Goal: Obtain resource: Download file/media

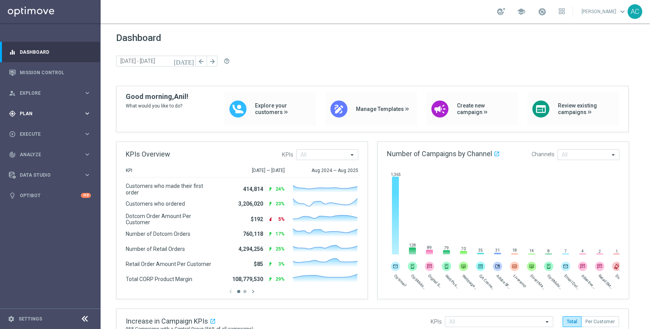
click at [45, 109] on div "gps_fixed Plan keyboard_arrow_right" at bounding box center [50, 113] width 100 height 20
click at [34, 127] on link "Target Groups" at bounding box center [50, 129] width 60 height 6
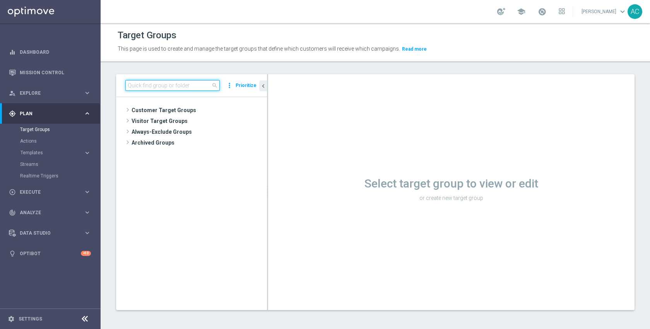
click at [190, 84] on input at bounding box center [172, 85] width 94 height 11
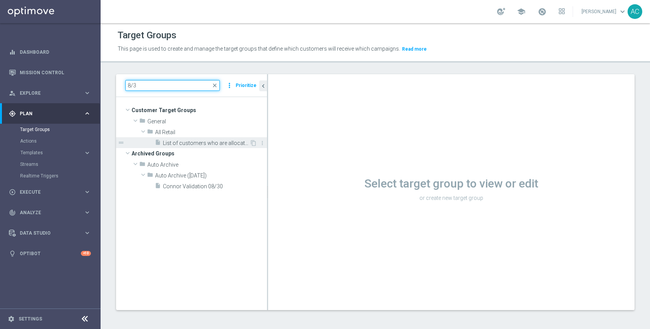
type input "8/3"
click at [188, 140] on span "List of customers who are allocated promo card 8/3-8/16" at bounding box center [206, 143] width 87 height 7
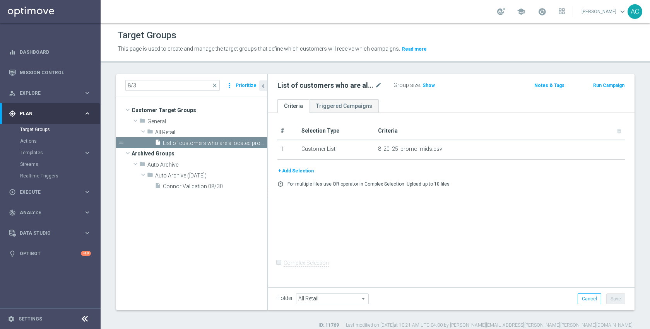
click at [420, 227] on div "# Selection Type Criteria delete_forever 1 Customer List 8_20_25_promo_mids.csv…" at bounding box center [451, 199] width 366 height 172
click at [422, 88] on span "Show" at bounding box center [428, 85] width 12 height 5
click at [464, 198] on div "# Selection Type Criteria delete_forever 1 Customer List 8_20_25_promo_mids.csv…" at bounding box center [451, 199] width 366 height 172
click at [251, 142] on icon "content_copy" at bounding box center [253, 143] width 6 height 6
click at [211, 150] on div "insert_drive_file List of customers who are allocated promo card 8/3-8/16" at bounding box center [202, 153] width 95 height 11
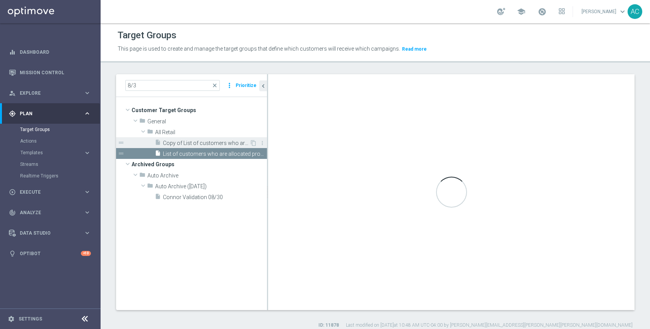
click at [213, 142] on span "Copy of List of customers who are allocated promo card 8/3-8/16" at bounding box center [206, 143] width 87 height 7
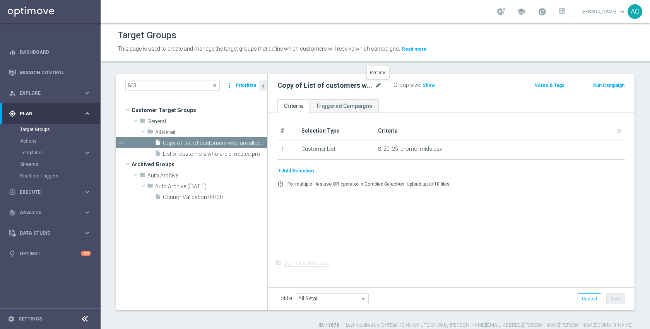
click at [380, 83] on icon "mode_edit" at bounding box center [378, 85] width 7 height 9
type input "94897 redeemers"
click at [509, 214] on div "# Selection Type Criteria delete_forever 1 Customer List 8_20_25_promo_mids.csv…" at bounding box center [451, 199] width 366 height 172
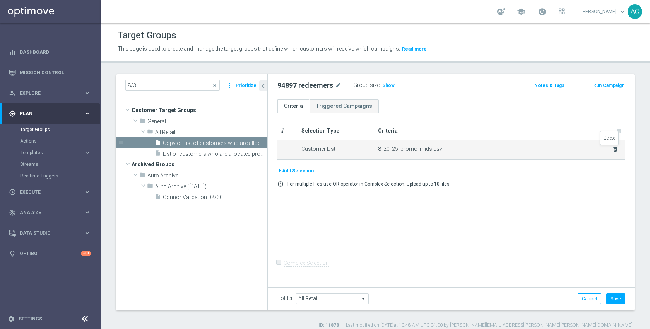
click at [612, 149] on icon "delete_forever" at bounding box center [615, 149] width 6 height 6
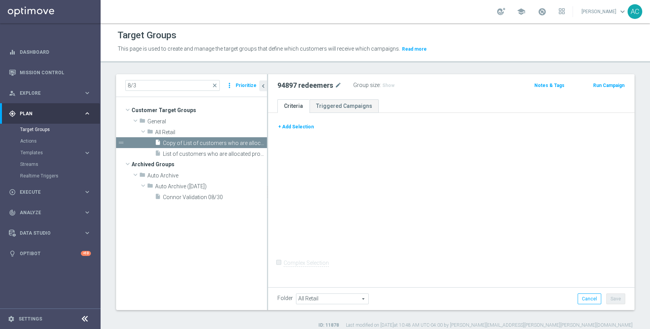
click at [295, 126] on button "+ Add Selection" at bounding box center [295, 127] width 37 height 9
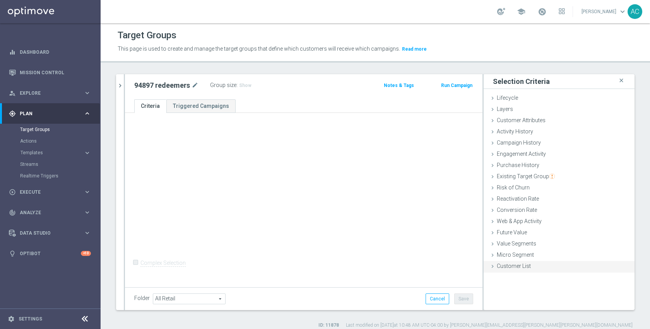
click at [518, 263] on span "Customer List" at bounding box center [514, 266] width 34 height 6
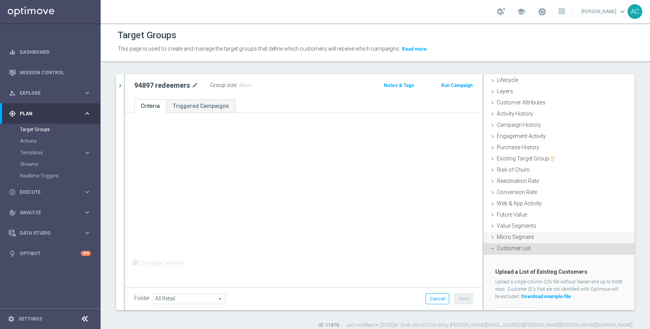
scroll to position [32, 0]
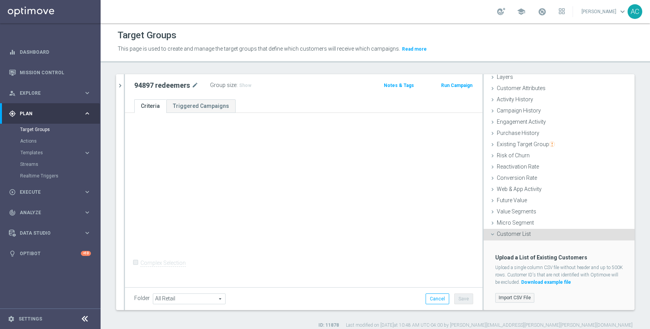
click at [517, 297] on label "Import CSV File" at bounding box center [514, 298] width 39 height 10
click at [0, 0] on input "Import CSV File" at bounding box center [0, 0] width 0 height 0
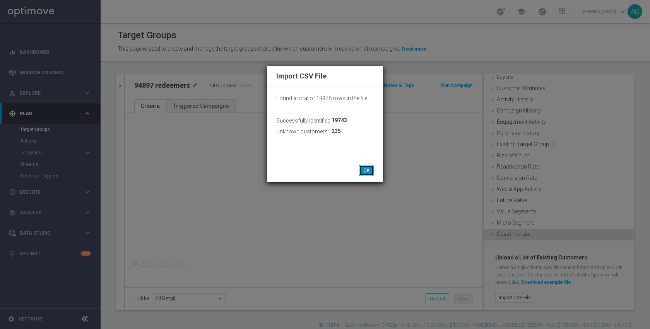
click at [364, 167] on button "OK" at bounding box center [366, 170] width 15 height 11
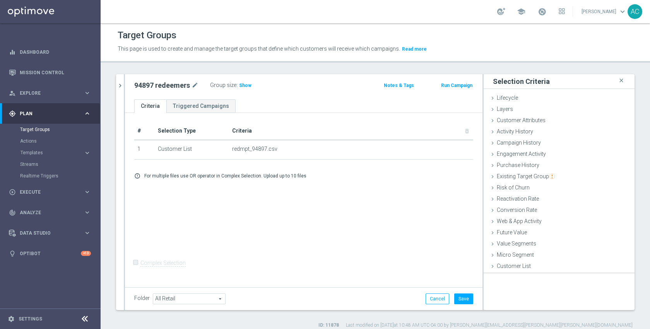
scroll to position [0, 0]
click at [247, 88] on span "Show" at bounding box center [245, 85] width 12 height 5
click at [396, 278] on form "Complex Selection Invalid Expression" at bounding box center [303, 271] width 339 height 29
drag, startPoint x: 454, startPoint y: 302, endPoint x: 447, endPoint y: 294, distance: 11.2
click at [454, 302] on button "Save" at bounding box center [463, 299] width 19 height 11
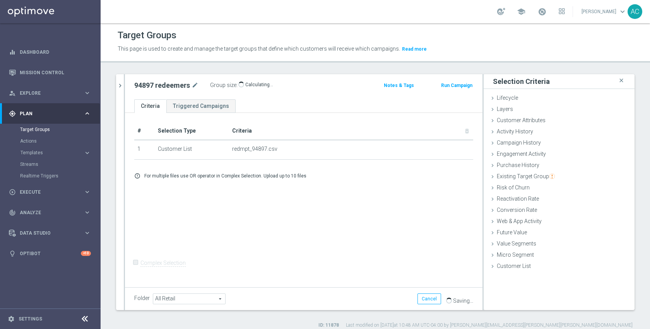
click at [415, 254] on div "# Selection Type Criteria delete_forever 1 Customer List redmpt_94897.csv delet…" at bounding box center [303, 199] width 357 height 172
click at [119, 93] on button "chevron_right" at bounding box center [120, 85] width 8 height 23
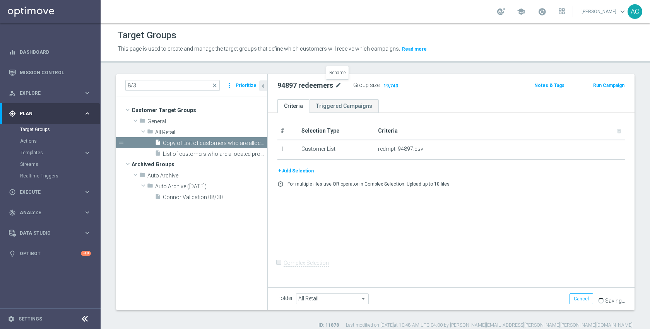
click at [337, 85] on icon "mode_edit" at bounding box center [338, 85] width 7 height 9
click at [205, 154] on span "List of customers who are allocated promo card 8/3-8/16" at bounding box center [206, 154] width 87 height 7
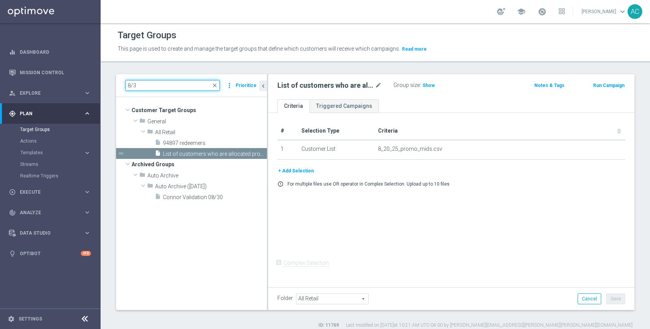
click at [162, 89] on input "8/3" at bounding box center [172, 85] width 94 height 11
type input "8"
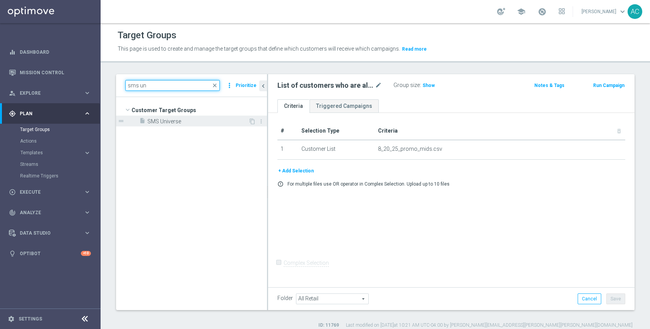
type input "sms un"
click at [147, 123] on span "SMS Universe" at bounding box center [197, 121] width 101 height 7
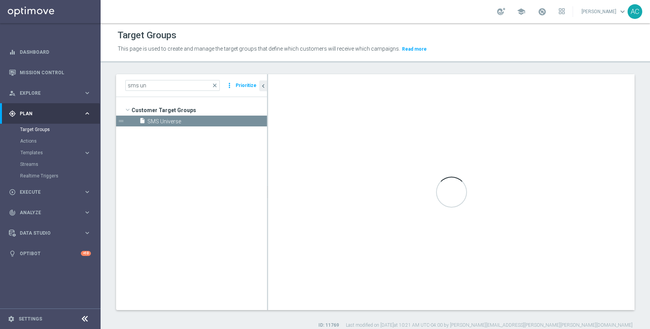
checkbox input "true"
type input "Customer Target Groups"
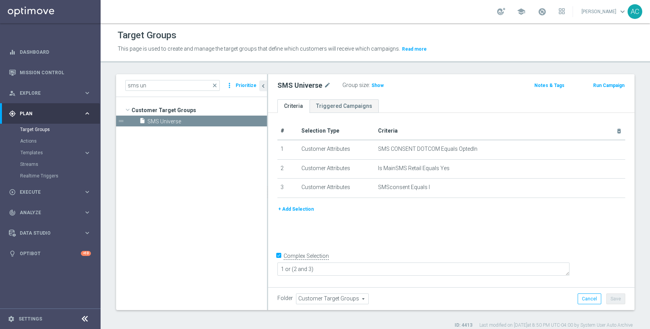
click at [386, 209] on div "+ Add Selection" at bounding box center [450, 209] width 359 height 9
click at [377, 89] on h3 "Show" at bounding box center [377, 85] width 14 height 9
click at [377, 89] on span "2,781,754" at bounding box center [383, 86] width 23 height 7
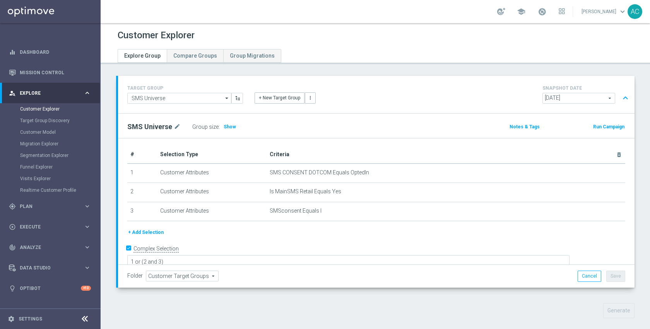
scroll to position [154, 0]
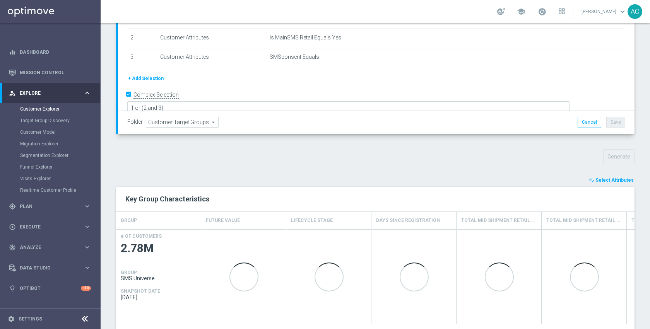
click at [617, 183] on button "playlist_add_check Select Attributes" at bounding box center [611, 180] width 46 height 9
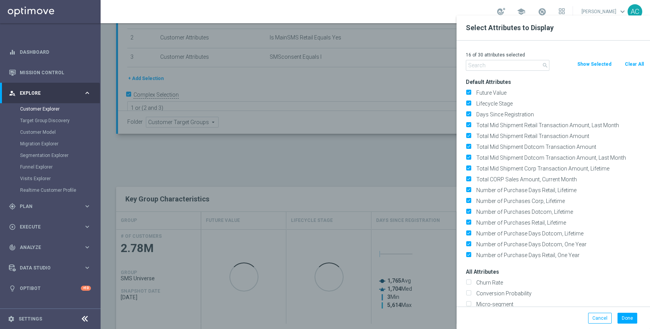
click at [636, 63] on button "Clear All" at bounding box center [634, 64] width 20 height 9
checkbox input "false"
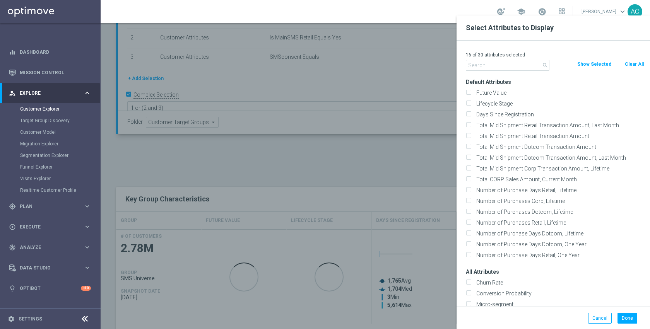
checkbox input "false"
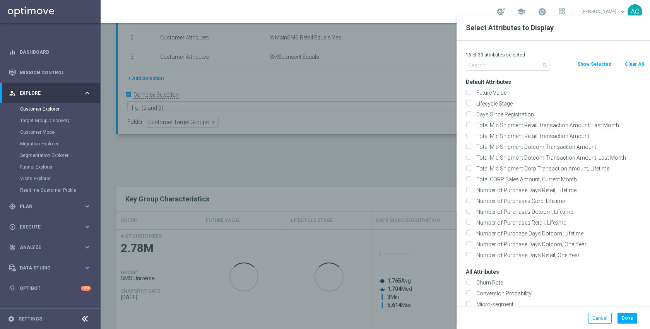
checkbox input "false"
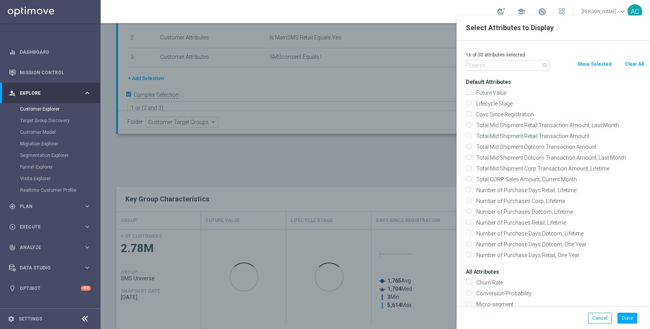
checkbox input "false"
click at [515, 64] on input "text" at bounding box center [508, 65] width 84 height 11
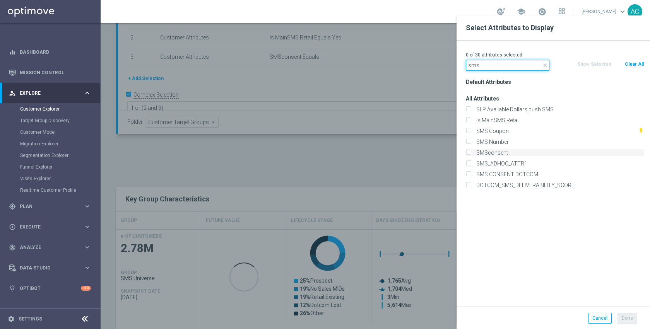
type input "sms"
click at [507, 153] on label "SMSconsent" at bounding box center [558, 152] width 171 height 7
click at [471, 153] on input "SMSconsent" at bounding box center [468, 153] width 5 height 5
checkbox input "true"
click at [504, 138] on label "SMS Number" at bounding box center [558, 141] width 171 height 7
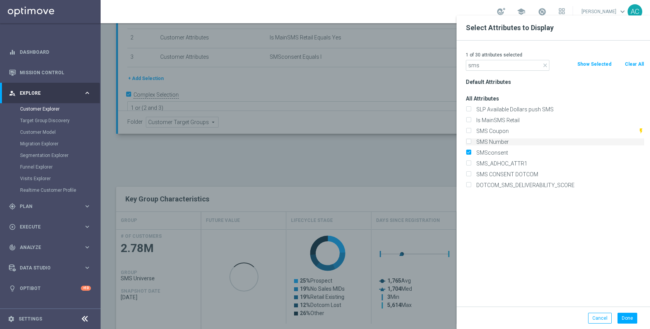
click at [471, 140] on input "SMS Number" at bounding box center [468, 142] width 5 height 5
checkbox input "true"
click at [501, 128] on label "SMS Coupon" at bounding box center [555, 131] width 164 height 7
click at [471, 130] on input "SMS Coupon" at bounding box center [468, 132] width 5 height 5
click at [501, 128] on label "SMS Coupon" at bounding box center [555, 131] width 164 height 7
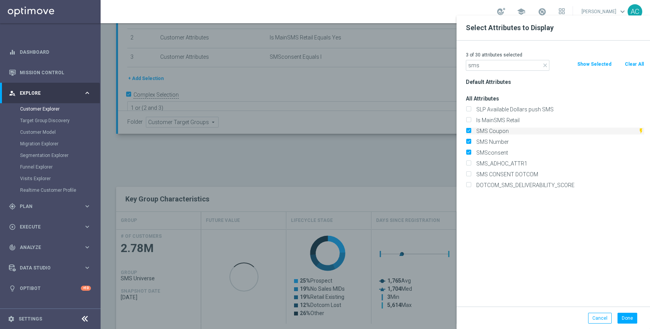
click at [471, 130] on input "SMS Coupon" at bounding box center [468, 132] width 5 height 5
checkbox input "false"
click at [502, 120] on label "Is MainSMS Retail" at bounding box center [558, 120] width 171 height 7
click at [471, 120] on input "Is MainSMS Retail" at bounding box center [468, 121] width 5 height 5
checkbox input "true"
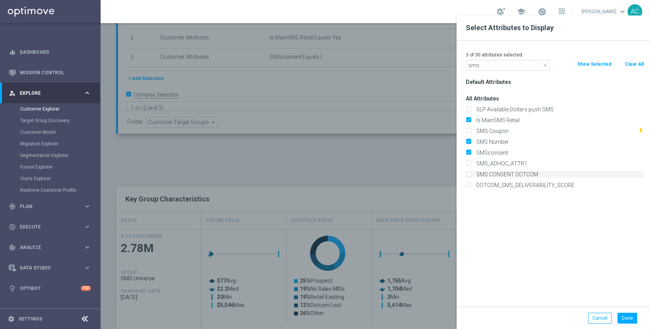
click at [508, 172] on label "SMS CONSENT DOTCOM" at bounding box center [558, 174] width 171 height 7
click at [471, 173] on input "SMS CONSENT DOTCOM" at bounding box center [468, 175] width 5 height 5
checkbox input "true"
click at [496, 65] on input "sms" at bounding box center [508, 65] width 84 height 11
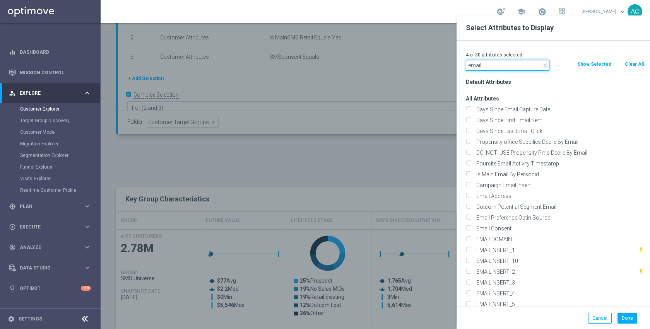
type input "email"
click at [507, 200] on div "Email Address" at bounding box center [555, 196] width 190 height 11
click at [506, 198] on label "Email Address" at bounding box center [558, 196] width 171 height 7
click at [471, 198] on input "Email Address" at bounding box center [468, 197] width 5 height 5
checkbox input "true"
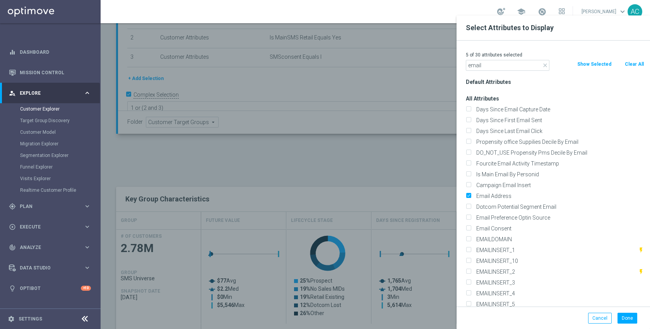
click at [487, 59] on div "5 of 30 attributes selected" at bounding box center [555, 55] width 190 height 10
drag, startPoint x: 487, startPoint y: 59, endPoint x: 489, endPoint y: 63, distance: 4.3
click at [487, 59] on div "5 of 30 attributes selected" at bounding box center [555, 55] width 190 height 10
click at [489, 64] on input "email" at bounding box center [508, 65] width 84 height 11
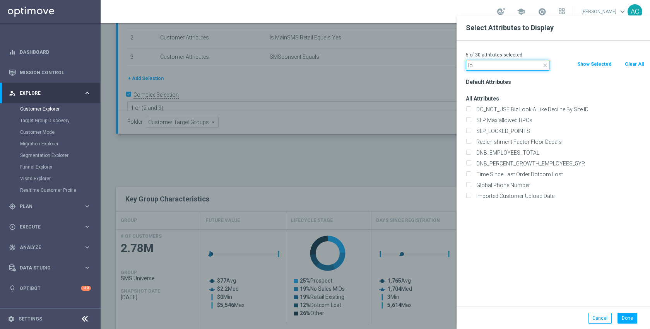
type input "l"
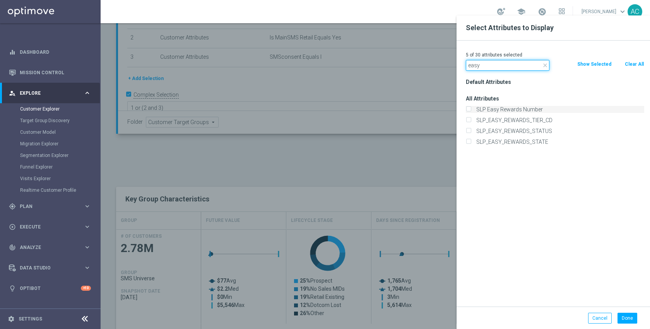
type input "easy"
click at [503, 111] on label "SLP Easy Rewards Number" at bounding box center [558, 109] width 171 height 7
click at [471, 111] on input "SLP Easy Rewards Number" at bounding box center [468, 110] width 5 height 5
checkbox input "true"
click at [633, 325] on div "Done Cancel" at bounding box center [552, 318] width 193 height 23
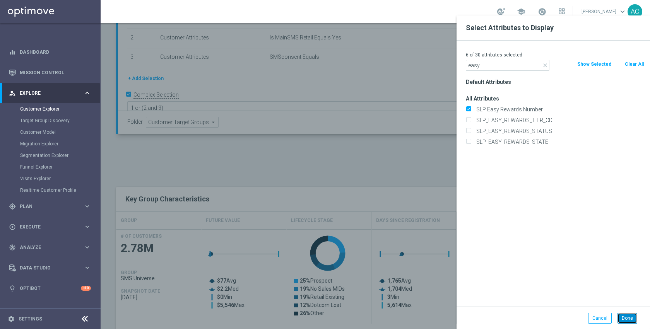
click at [628, 318] on button "Done" at bounding box center [627, 318] width 20 height 11
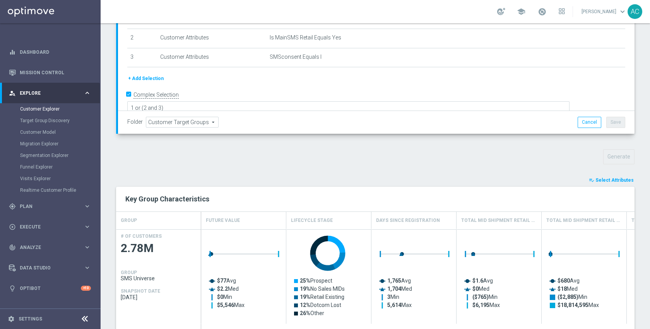
type input "Search"
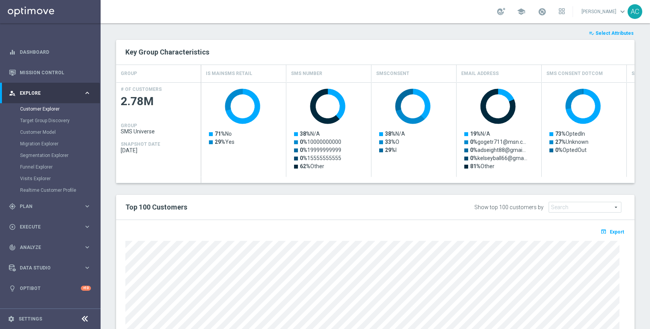
scroll to position [302, 0]
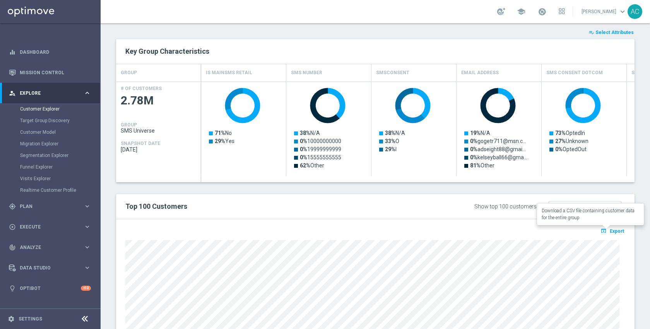
click at [611, 229] on span "Export" at bounding box center [616, 231] width 14 height 5
